Goal: Find contact information: Find contact information

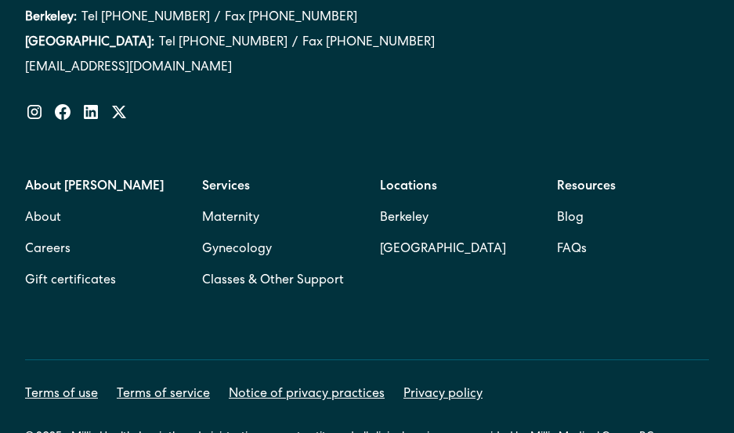
scroll to position [9484, 0]
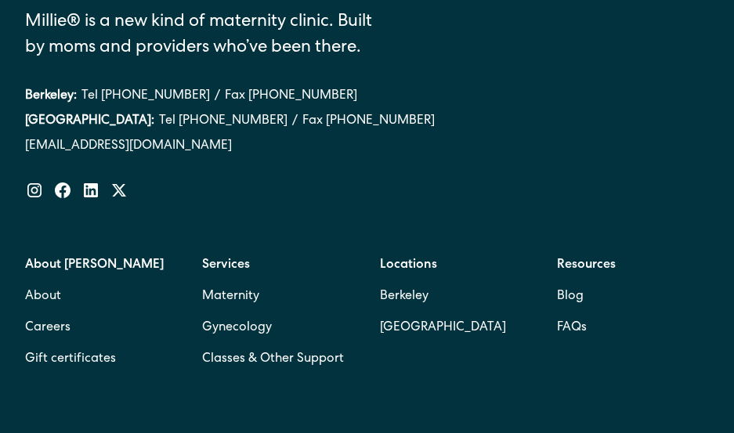
click at [254, 227] on div "Millie® is a new kind of maternity clinic. Built by moms and providers who’ve b…" at bounding box center [367, 161] width 684 height 429
click at [264, 185] on div "Millie® is a new kind of maternity clinic. Built by moms and providers who’ve b…" at bounding box center [367, 161] width 684 height 429
drag, startPoint x: 316, startPoint y: 69, endPoint x: 224, endPoint y: 67, distance: 91.7
click at [224, 87] on div "Berkeley: Tel (510) 495-0310 / Fax (510) 244-0446" at bounding box center [367, 96] width 684 height 19
copy link "(510) 244-0446"
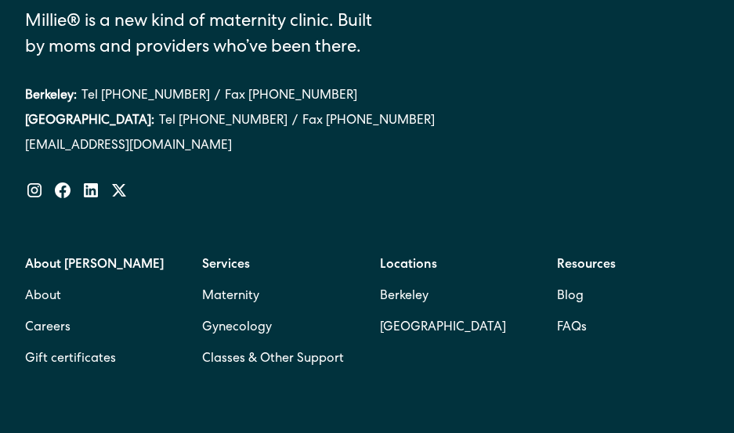
click at [198, 150] on div "Millie® is a new kind of maternity clinic. Built by moms and providers who’ve b…" at bounding box center [367, 73] width 684 height 253
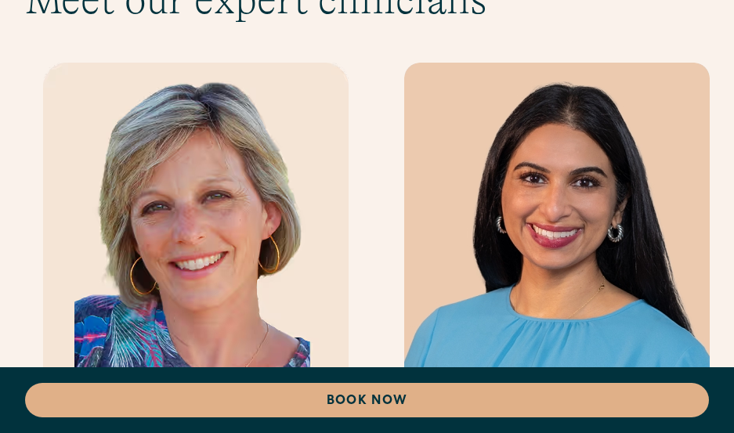
scroll to position [6975, 0]
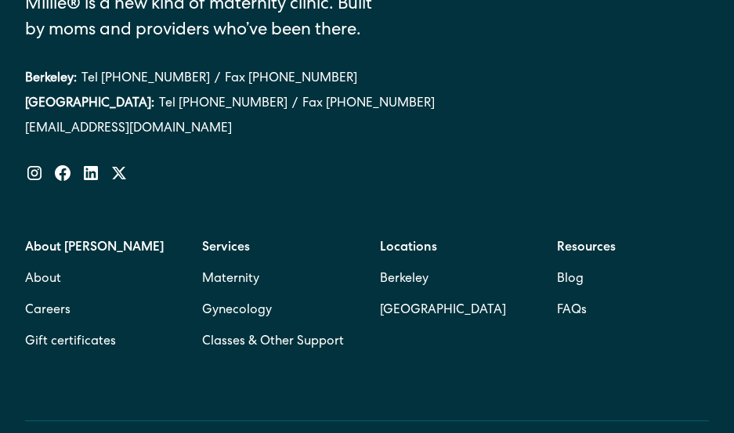
scroll to position [603, 0]
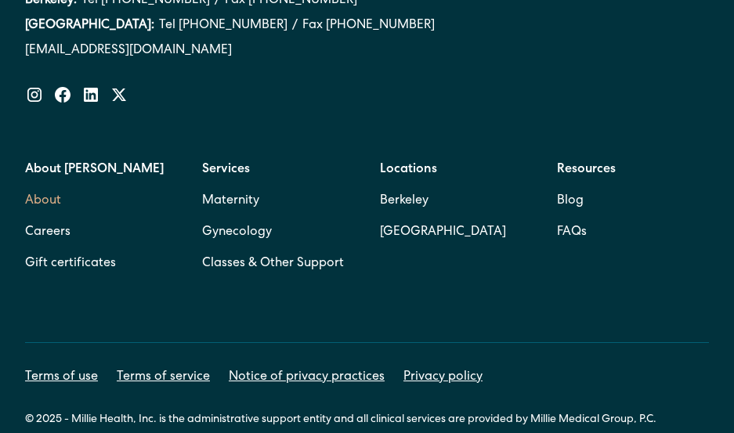
click at [53, 186] on link "About" at bounding box center [43, 201] width 36 height 31
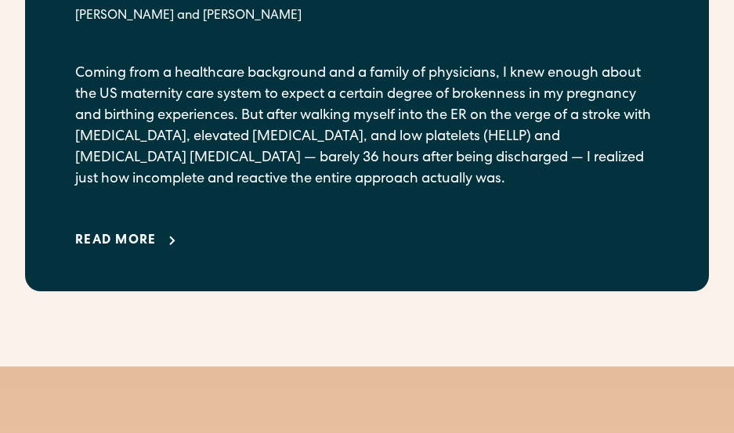
scroll to position [1568, 0]
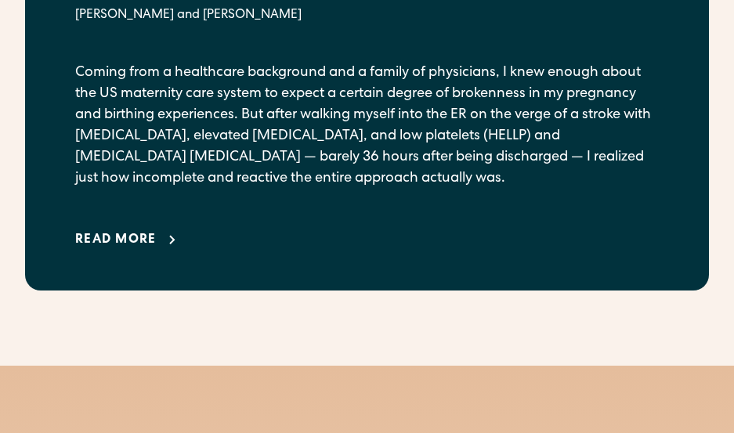
click at [145, 234] on div "Read more" at bounding box center [116, 240] width 82 height 19
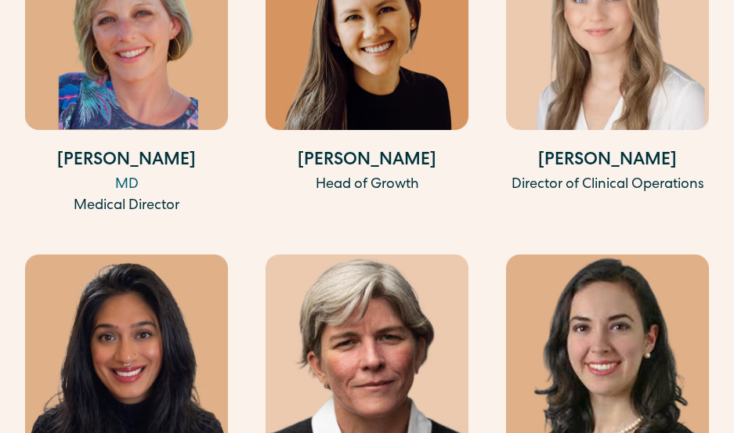
scroll to position [5408, 0]
